Goal: Task Accomplishment & Management: Use online tool/utility

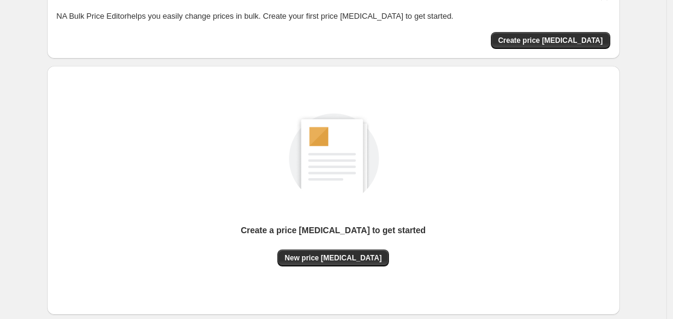
scroll to position [133, 0]
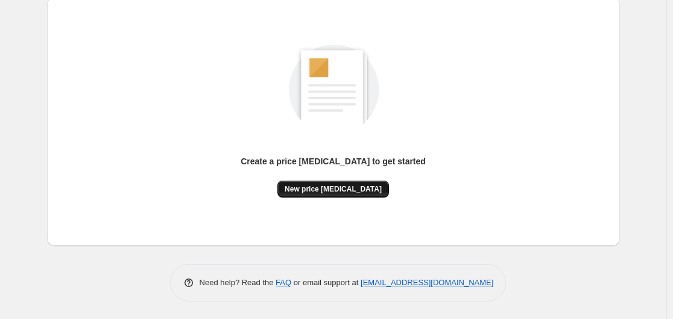
click at [349, 194] on button "New price change job" at bounding box center [334, 188] width 112 height 17
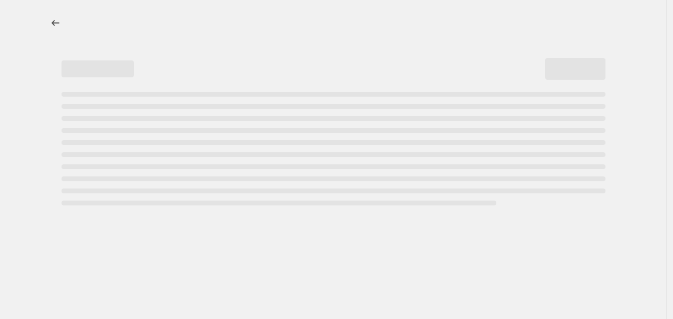
select select "percentage"
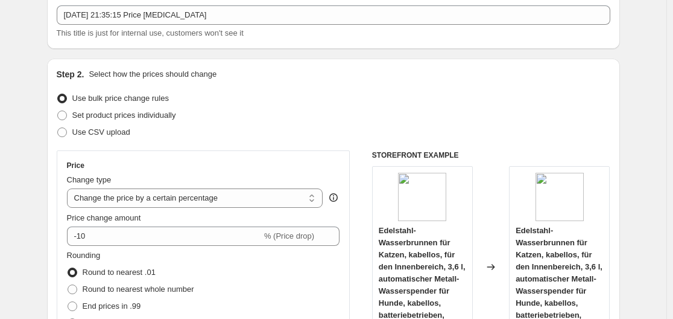
scroll to position [181, 0]
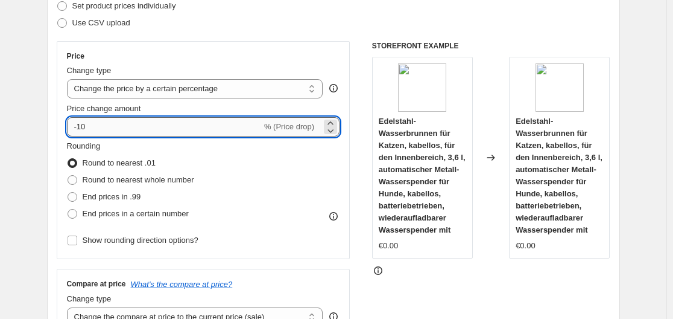
click at [180, 132] on input "-10" at bounding box center [164, 126] width 195 height 19
type input "-1"
type input "-35"
click at [303, 5] on div "Set product prices individually" at bounding box center [334, 6] width 554 height 17
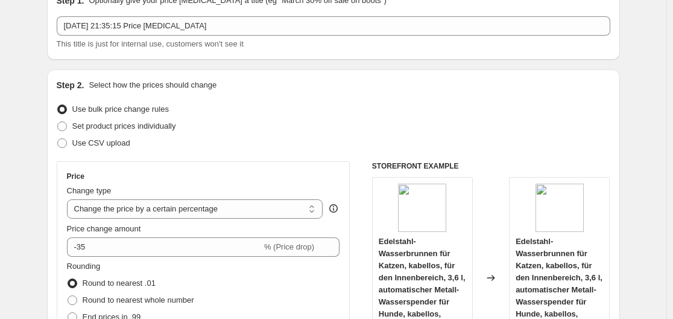
scroll to position [60, 0]
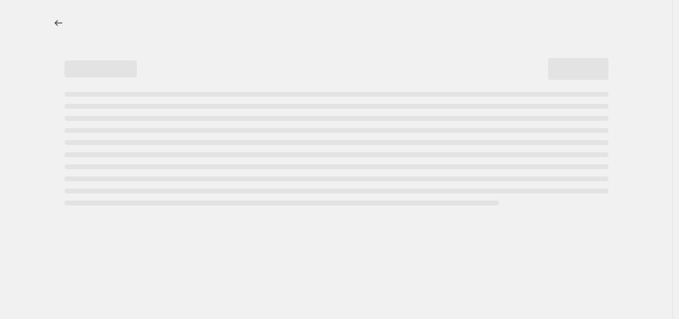
select select "percentage"
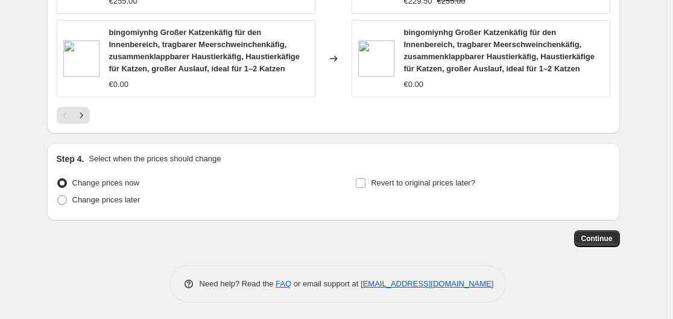
scroll to position [965, 0]
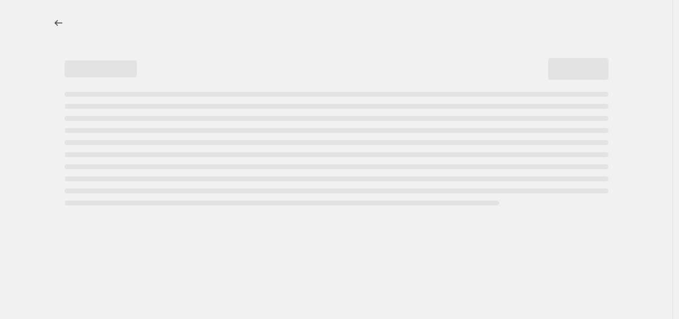
select select "percentage"
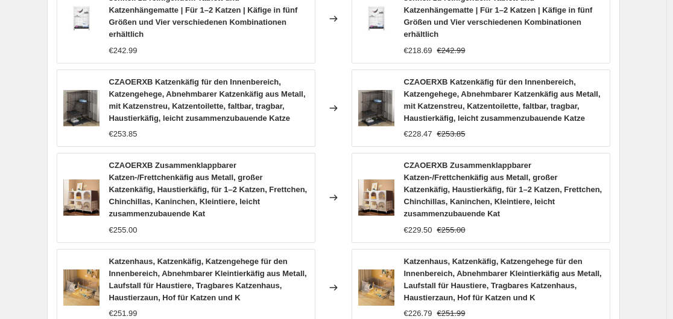
scroll to position [905, 0]
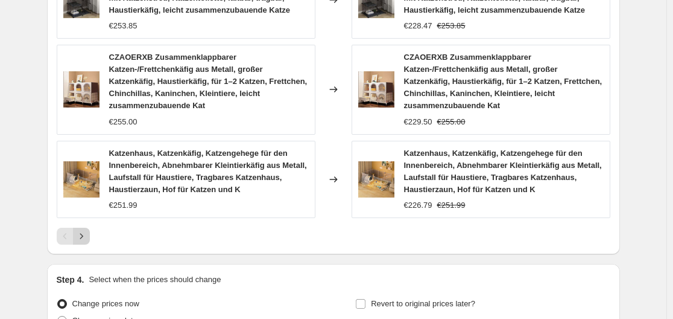
click at [84, 231] on icon "Next" at bounding box center [81, 236] width 12 height 12
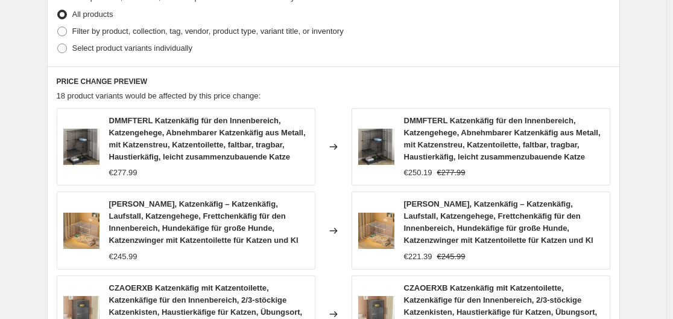
scroll to position [845, 0]
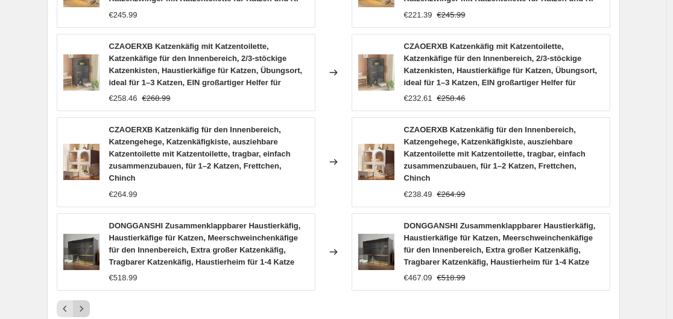
click at [87, 302] on icon "Next" at bounding box center [81, 308] width 12 height 12
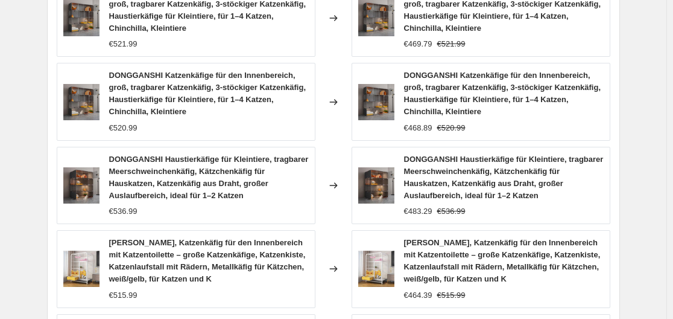
scroll to position [905, 0]
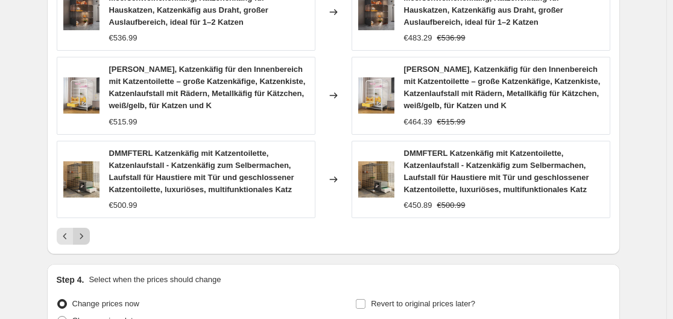
click at [83, 238] on icon "Next" at bounding box center [81, 235] width 3 height 5
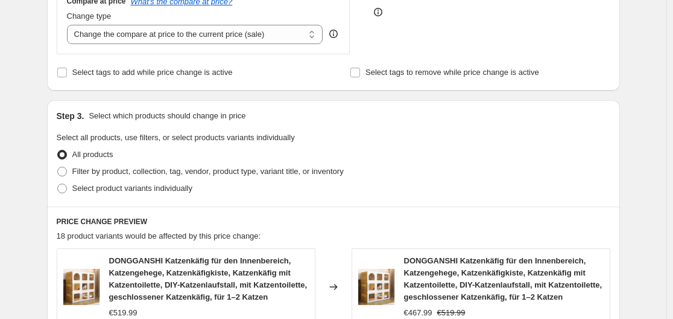
scroll to position [463, 0]
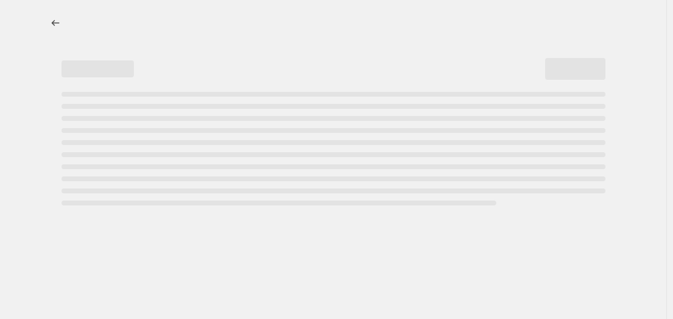
select select "percentage"
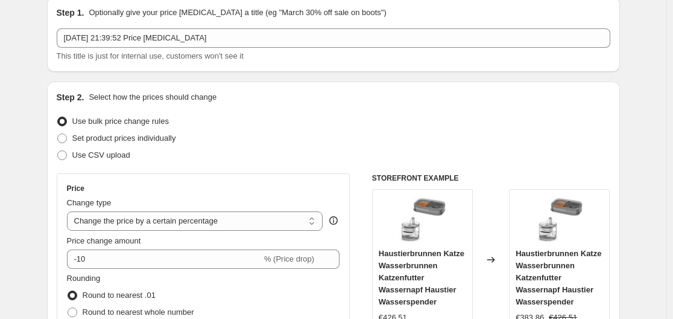
scroll to position [181, 0]
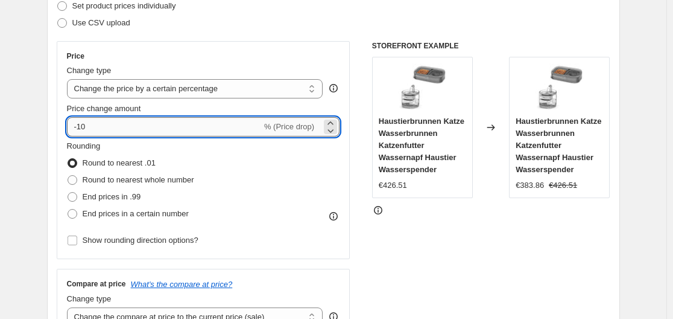
click at [134, 118] on input "-10" at bounding box center [164, 126] width 195 height 19
type input "-1"
type input "-35"
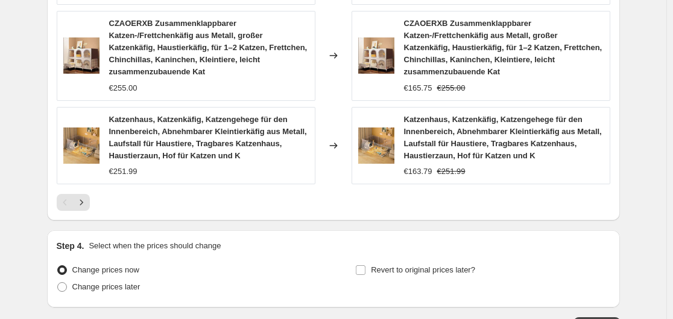
scroll to position [1028, 0]
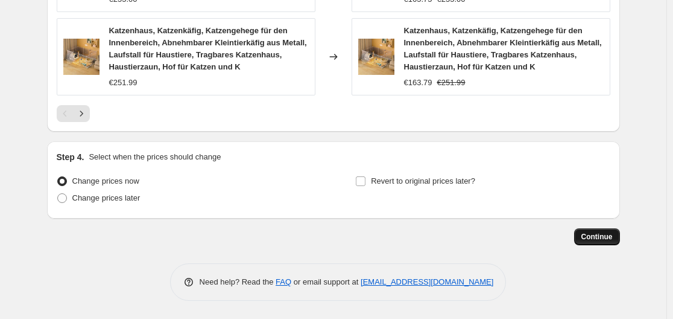
click at [597, 236] on span "Continue" at bounding box center [597, 237] width 31 height 10
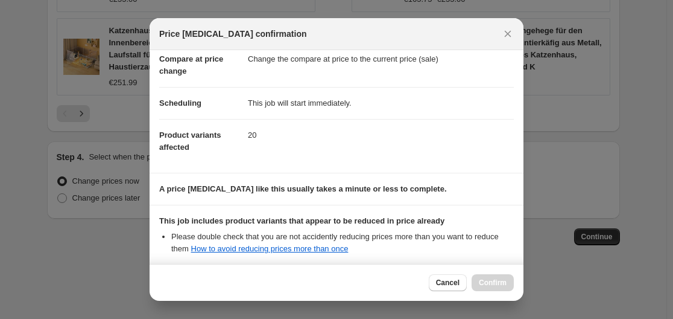
scroll to position [181, 0]
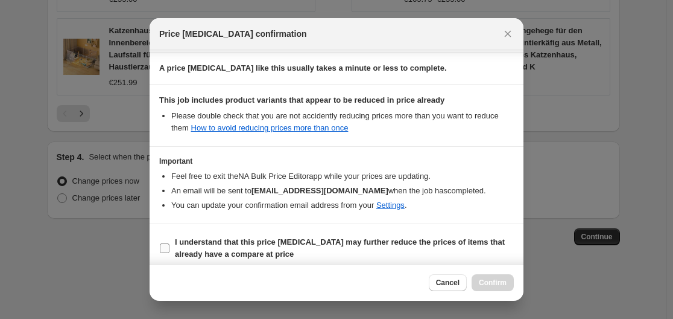
click at [372, 237] on b "I understand that this price change job may further reduce the prices of items …" at bounding box center [340, 247] width 330 height 21
click at [170, 243] on input "I understand that this price change job may further reduce the prices of items …" at bounding box center [165, 248] width 10 height 10
checkbox input "true"
click at [491, 276] on button "Confirm" at bounding box center [493, 282] width 42 height 17
